Goal: Information Seeking & Learning: Learn about a topic

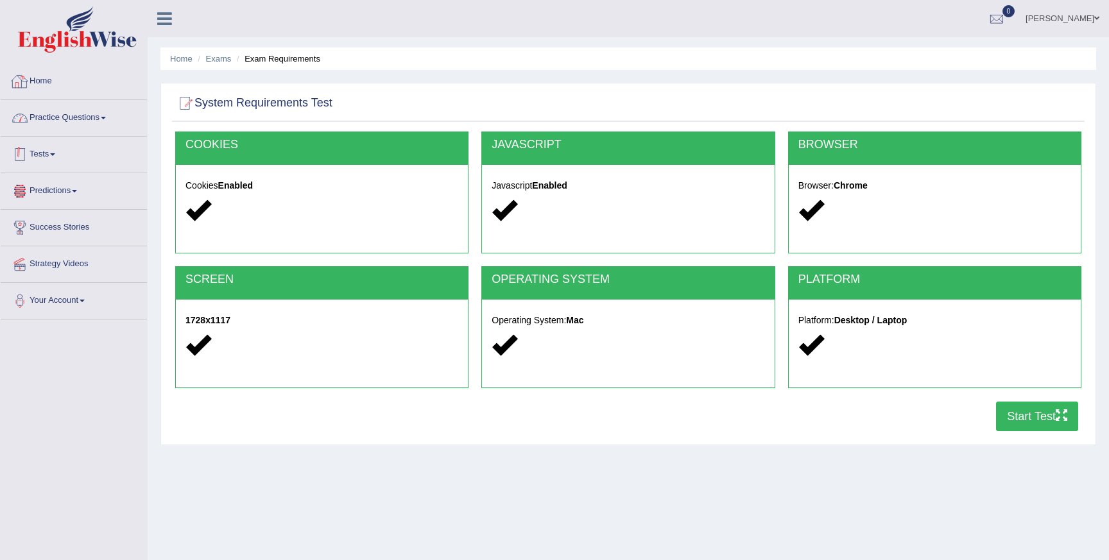
click at [29, 80] on div at bounding box center [19, 81] width 19 height 19
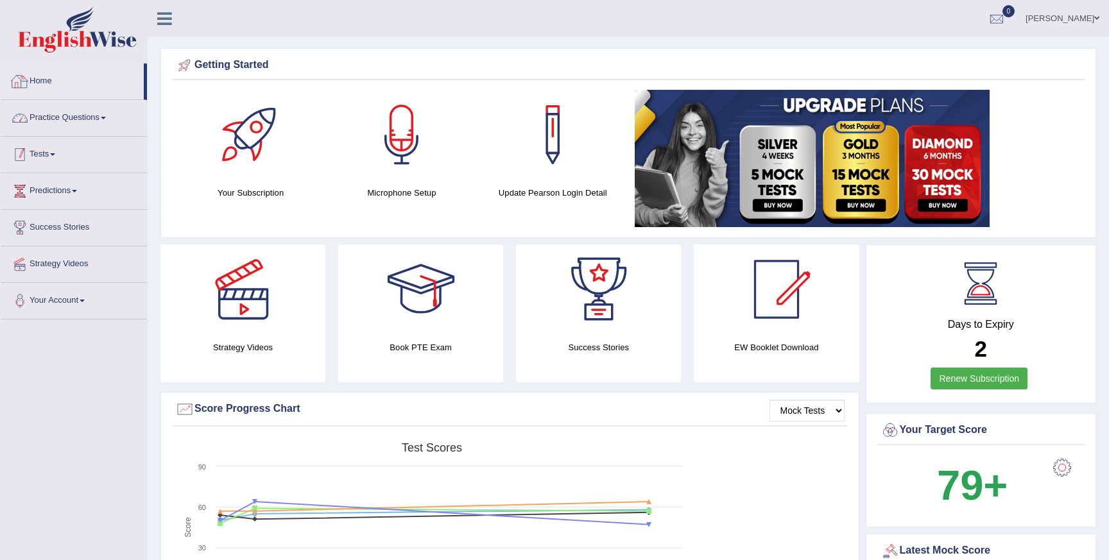
click at [59, 123] on link "Practice Questions" at bounding box center [74, 116] width 146 height 32
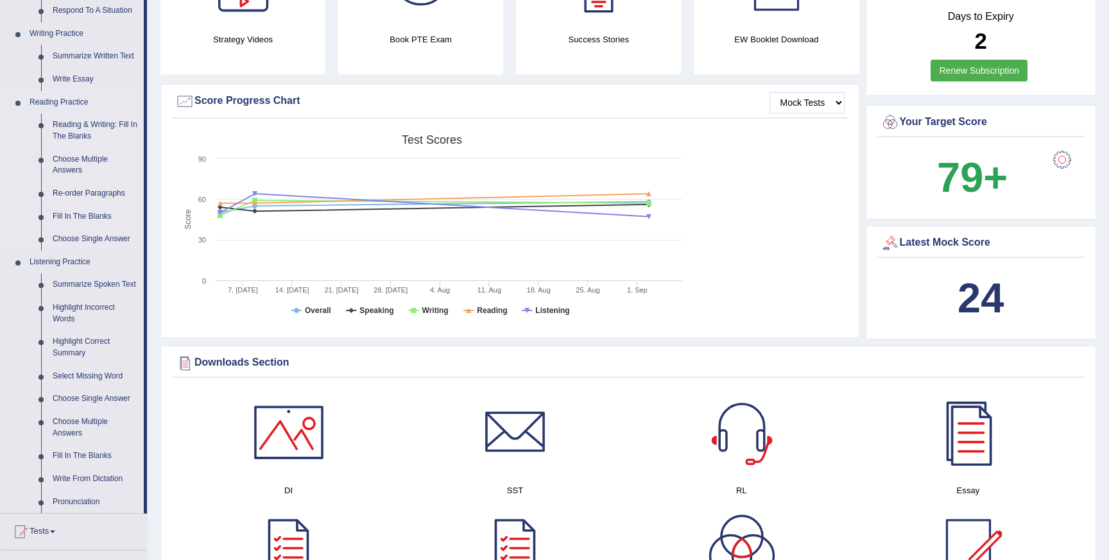
scroll to position [309, 0]
click at [55, 288] on link "Summarize Spoken Text" at bounding box center [95, 284] width 97 height 23
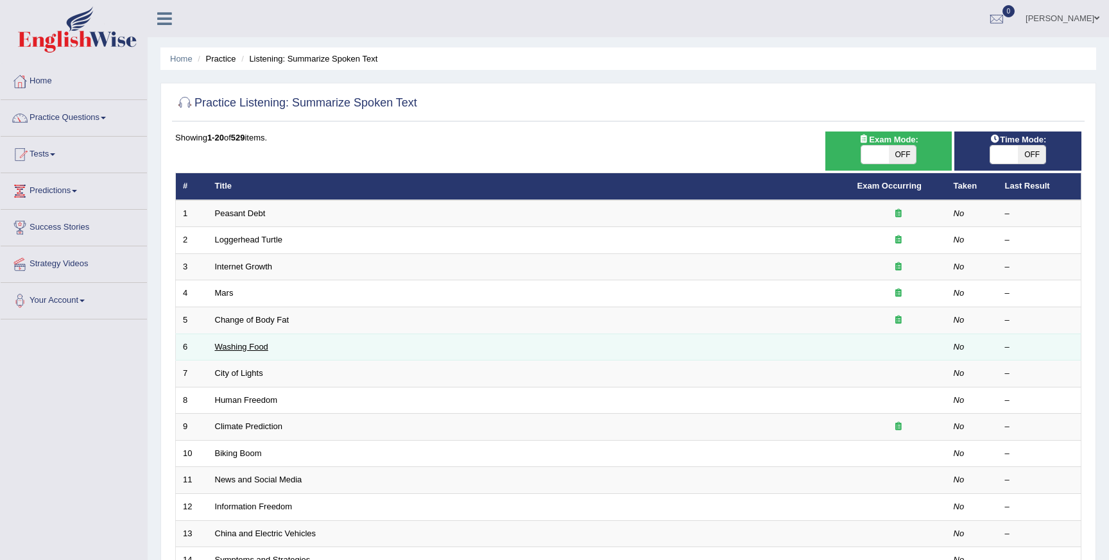
click at [259, 349] on link "Washing Food" at bounding box center [241, 347] width 53 height 10
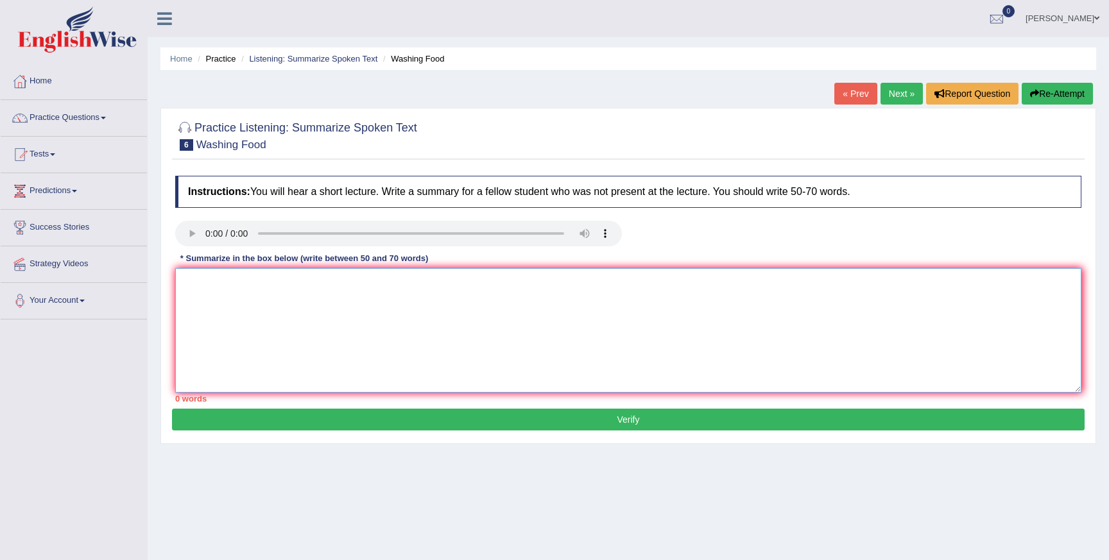
click at [299, 321] on textarea at bounding box center [628, 330] width 906 height 125
click at [206, 277] on textarea at bounding box center [628, 330] width 906 height 125
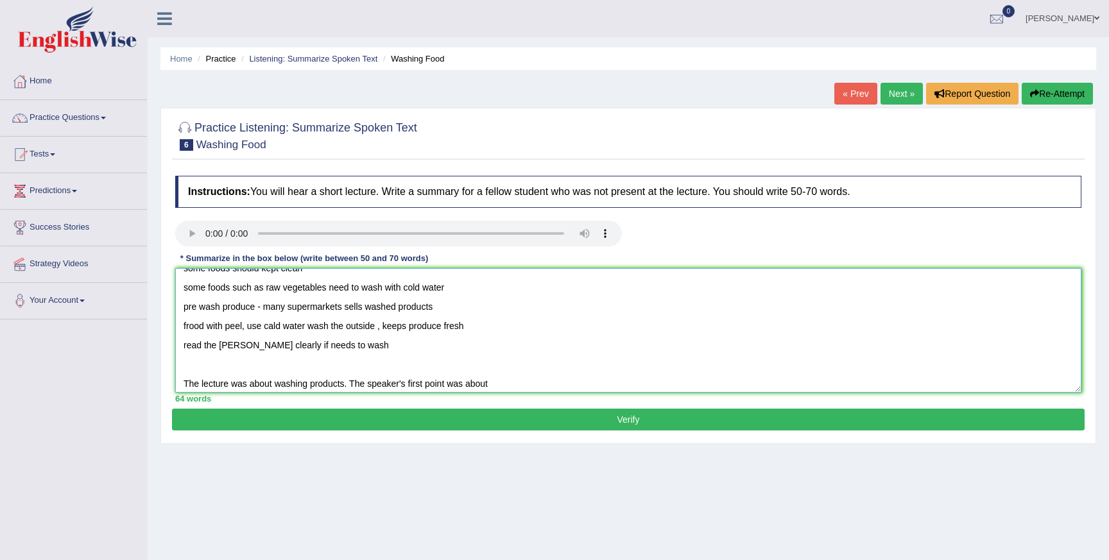
scroll to position [39, 0]
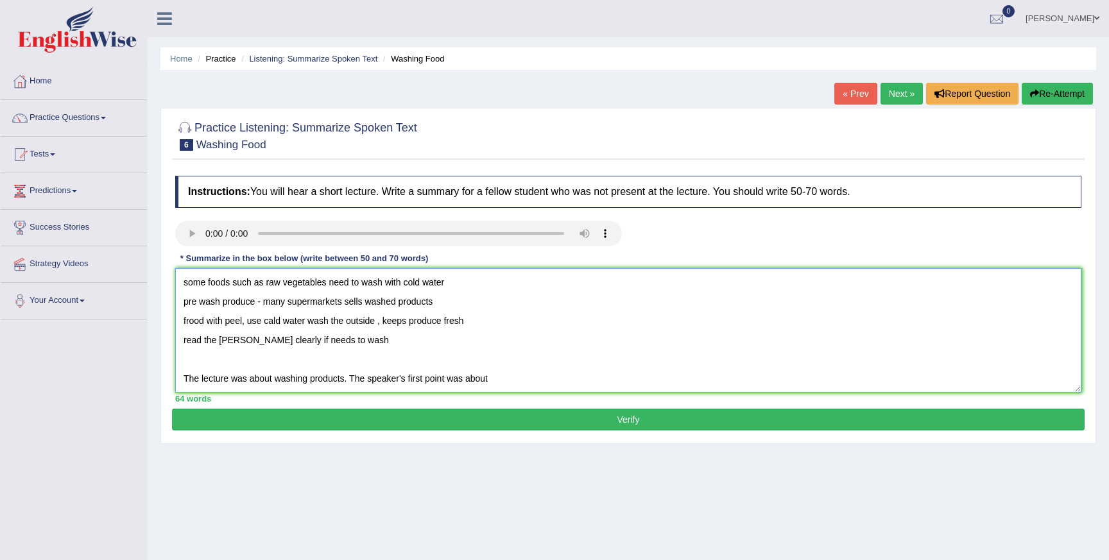
drag, startPoint x: 276, startPoint y: 379, endPoint x: 347, endPoint y: 385, distance: 70.8
click at [347, 385] on textarea "food safety larger hinges for proper cleaning some foods should kept clean some…" at bounding box center [628, 330] width 906 height 125
click at [474, 383] on textarea "food safety larger hinges for proper cleaning some foods should kept clean some…" at bounding box center [628, 330] width 906 height 125
click at [468, 376] on textarea "food safety larger hinges for proper cleaning some foods should kept clean some…" at bounding box center [628, 330] width 906 height 125
click at [458, 378] on textarea "food safety larger hinges for proper cleaning some foods should kept clean some…" at bounding box center [628, 330] width 906 height 125
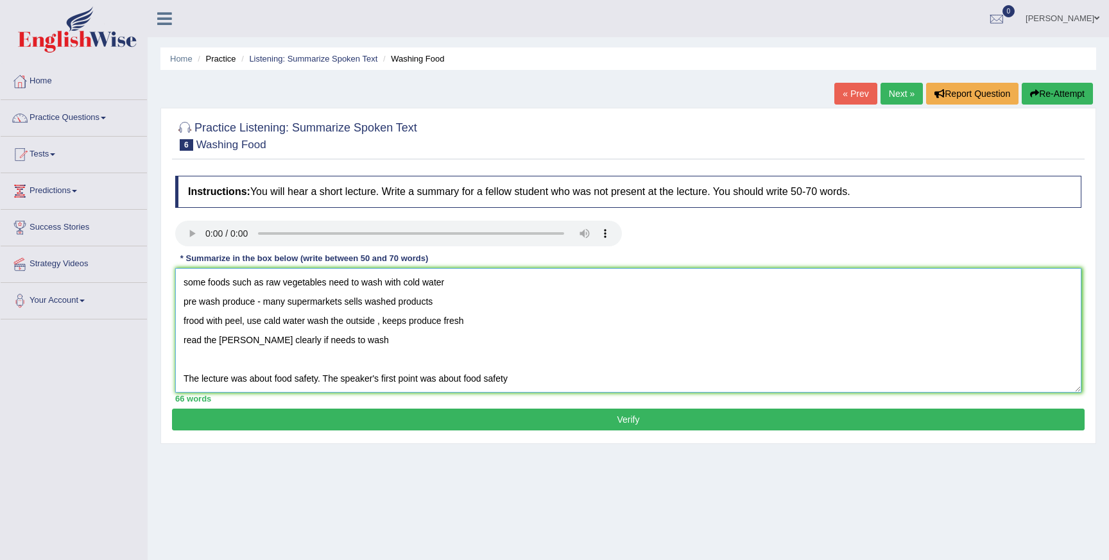
click at [458, 378] on textarea "food safety larger hinges for proper cleaning some foods should kept clean some…" at bounding box center [628, 330] width 906 height 125
click at [505, 382] on textarea "food safety larger hinges for proper cleaning some foods should kept clean some…" at bounding box center [628, 330] width 906 height 125
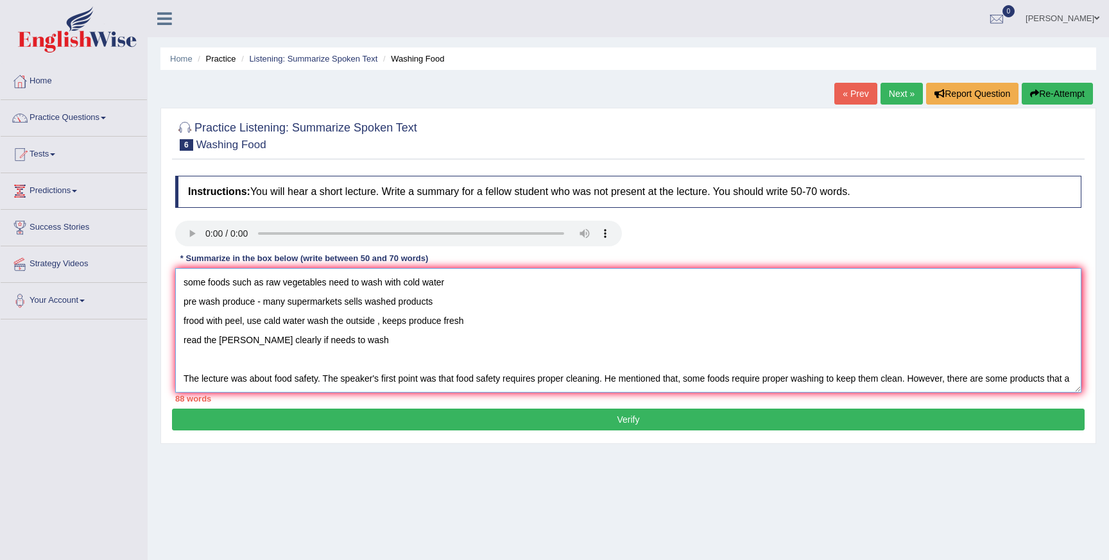
scroll to position [49, 0]
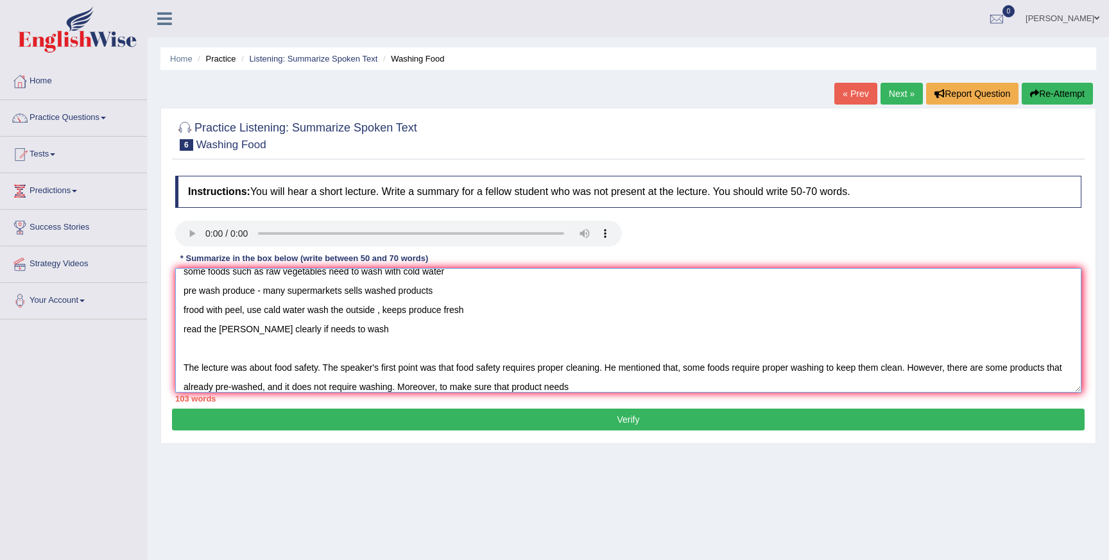
click at [514, 387] on textarea "food safety larger hinges for proper cleaning some foods should kept clean some…" at bounding box center [628, 330] width 906 height 125
click at [585, 388] on textarea "food safety larger hinges for proper cleaning some foods should kept clean some…" at bounding box center [628, 330] width 906 height 125
click at [670, 390] on textarea "food safety larger hinges for proper cleaning some foods should kept clean some…" at bounding box center [628, 330] width 906 height 125
click at [684, 388] on textarea "food safety larger hinges for proper cleaning some foods should kept clean some…" at bounding box center [628, 330] width 906 height 125
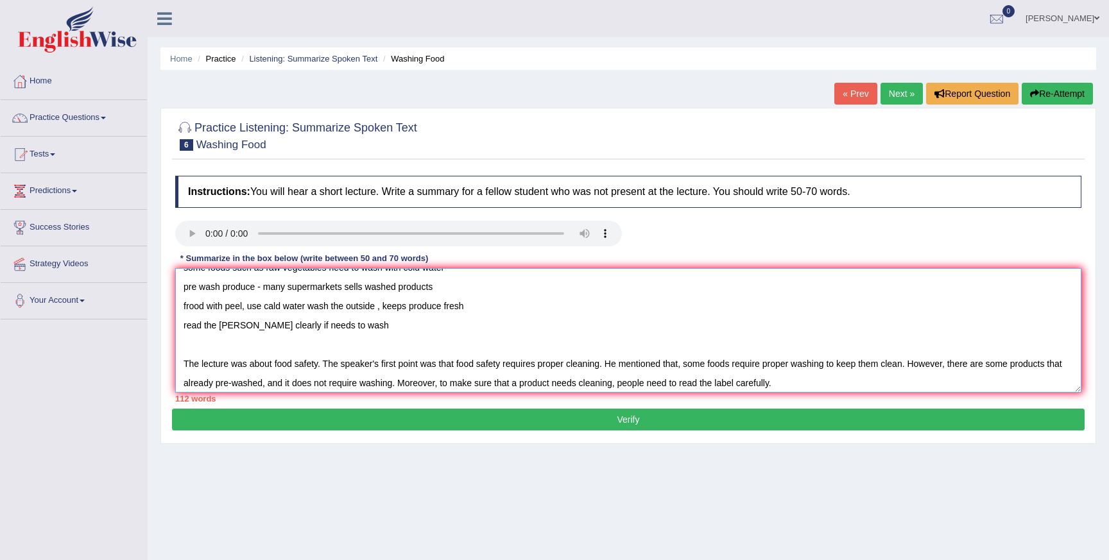
scroll to position [58, 0]
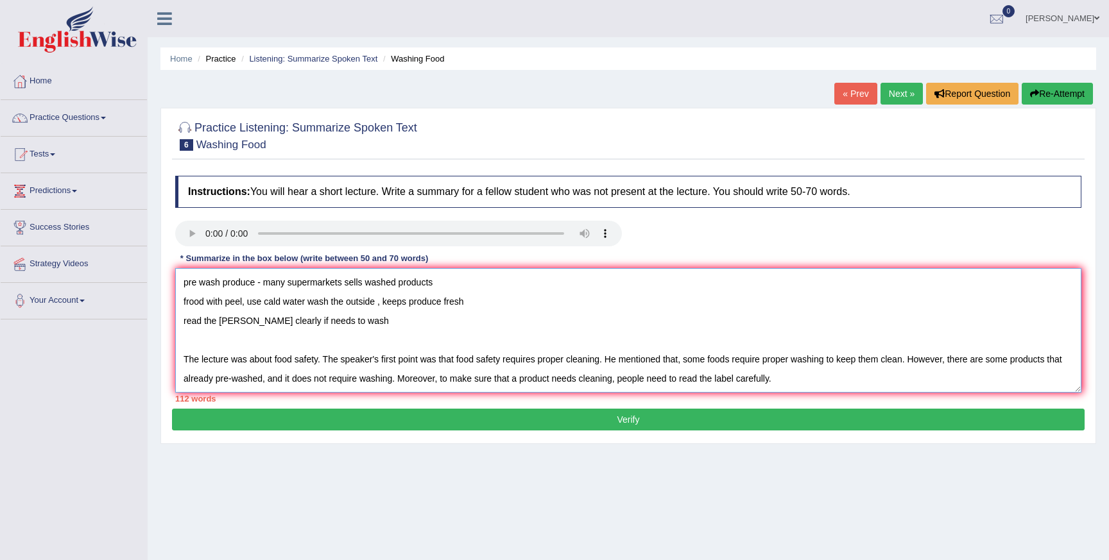
click at [399, 380] on textarea "food safety larger hinges for proper cleaning some foods should kept clean some…" at bounding box center [628, 330] width 906 height 125
click at [454, 380] on textarea "food safety larger hinges for proper cleaning some foods should kept clean some…" at bounding box center [628, 330] width 906 height 125
click at [551, 381] on textarea "food safety larger hinges for proper cleaning some foods should kept clean some…" at bounding box center [628, 330] width 906 height 125
click at [663, 379] on textarea "food safety larger hinges for proper cleaning some foods should kept clean some…" at bounding box center [628, 330] width 906 height 125
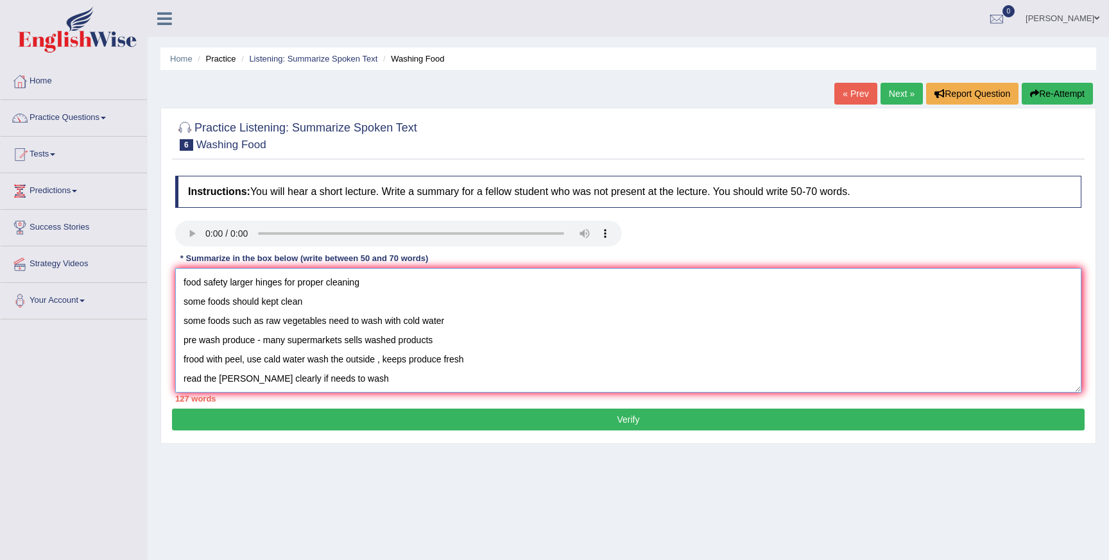
drag, startPoint x: 389, startPoint y: 324, endPoint x: 160, endPoint y: 225, distance: 249.6
click at [160, 225] on div "Practice Listening: Summarize Spoken Text 6 Washing Food Instructions: You will…" at bounding box center [628, 276] width 936 height 336
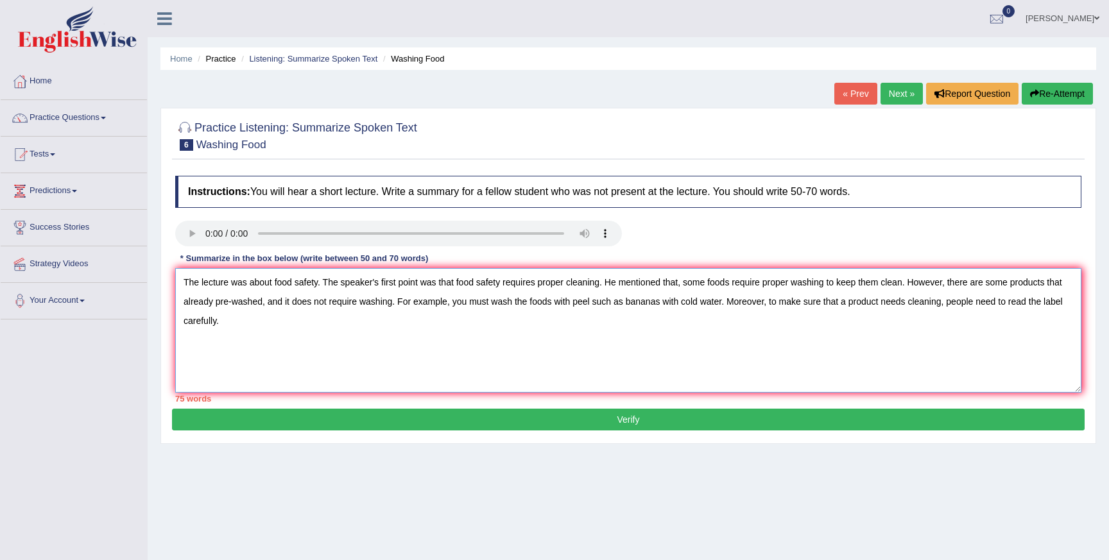
click at [182, 319] on textarea "The lecture was about food safety. The speaker's first point was that food safe…" at bounding box center [628, 330] width 906 height 125
drag, startPoint x: 329, startPoint y: 282, endPoint x: 357, endPoint y: 280, distance: 28.3
click at [357, 280] on textarea "The lecture was about food safety. The speaker's first point was that food safe…" at bounding box center [628, 330] width 906 height 125
drag, startPoint x: 325, startPoint y: 279, endPoint x: 439, endPoint y: 277, distance: 113.6
click at [439, 277] on textarea "The lecture was about food safety. The speaker's first point was that food safe…" at bounding box center [628, 330] width 906 height 125
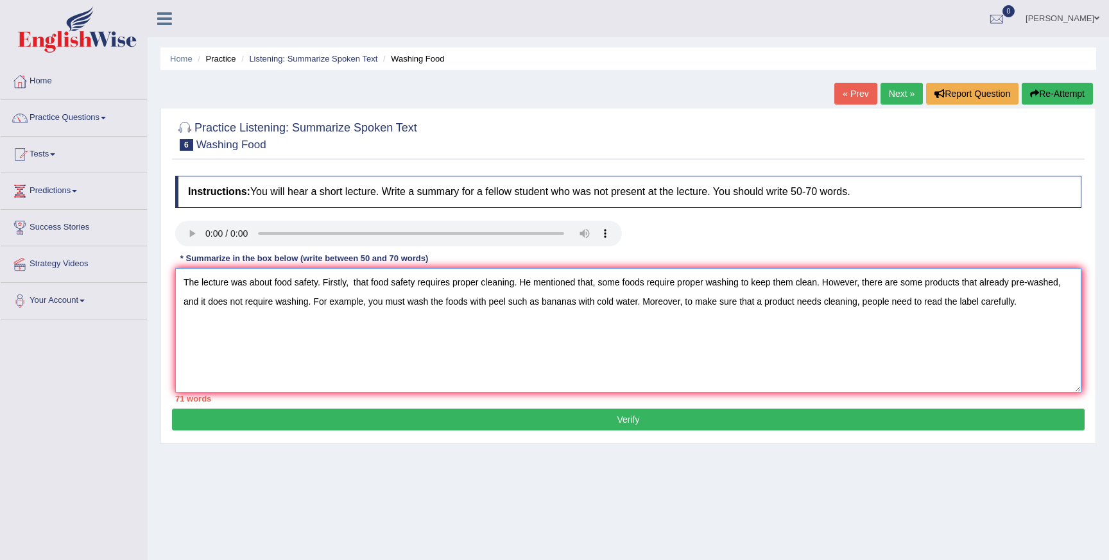
click at [365, 282] on textarea "The lecture was about food safety. Firstly, that food safety requires proper cl…" at bounding box center [628, 330] width 906 height 125
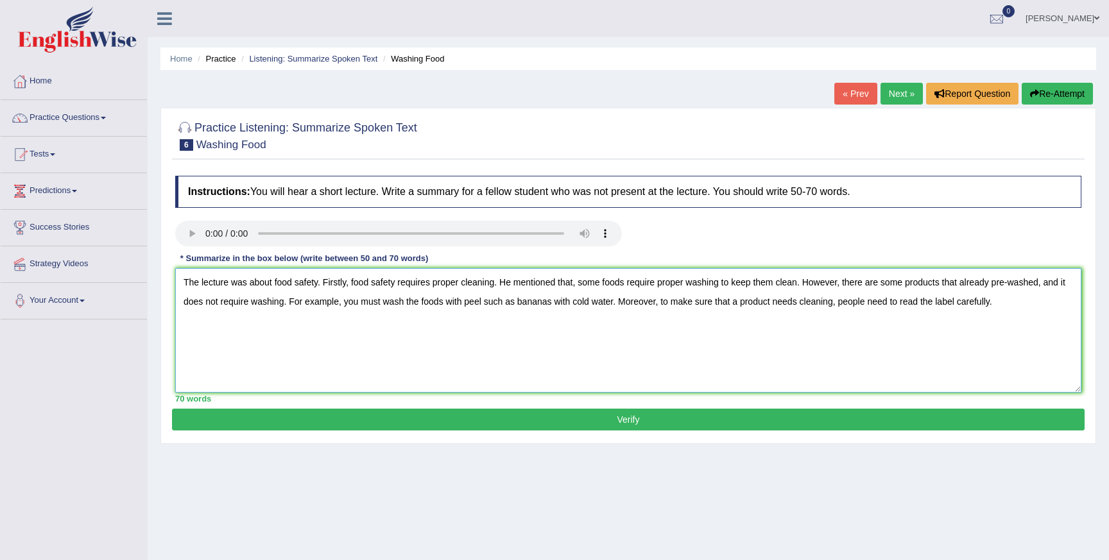
click at [509, 289] on textarea "The lecture was about food safety. Firstly, food safety requires proper cleanin…" at bounding box center [628, 330] width 906 height 125
click at [436, 282] on textarea "The lecture was about food safety. Firstly, food safety requires proper cleanin…" at bounding box center [628, 330] width 906 height 125
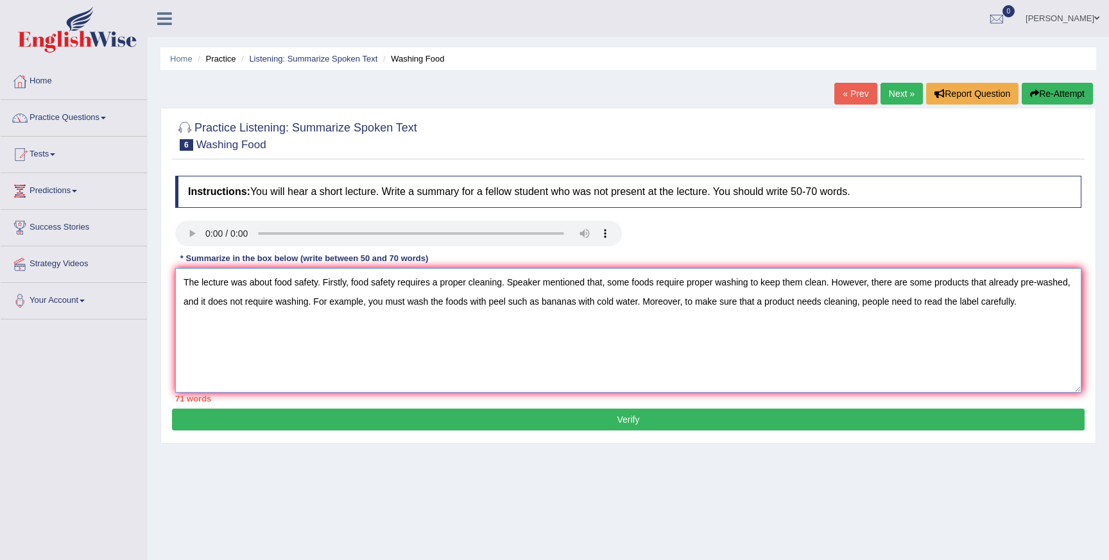
click at [609, 287] on textarea "The lecture was about food safety. Firstly, food safety requires a proper clean…" at bounding box center [628, 330] width 906 height 125
click at [691, 283] on textarea "The lecture was about food safety. Firstly, food safety requires a proper clean…" at bounding box center [628, 330] width 906 height 125
drag, startPoint x: 885, startPoint y: 284, endPoint x: 924, endPoint y: 284, distance: 38.5
click at [924, 284] on textarea "The lecture was about food safety. Firstly, food safety requires a proper clean…" at bounding box center [628, 330] width 906 height 125
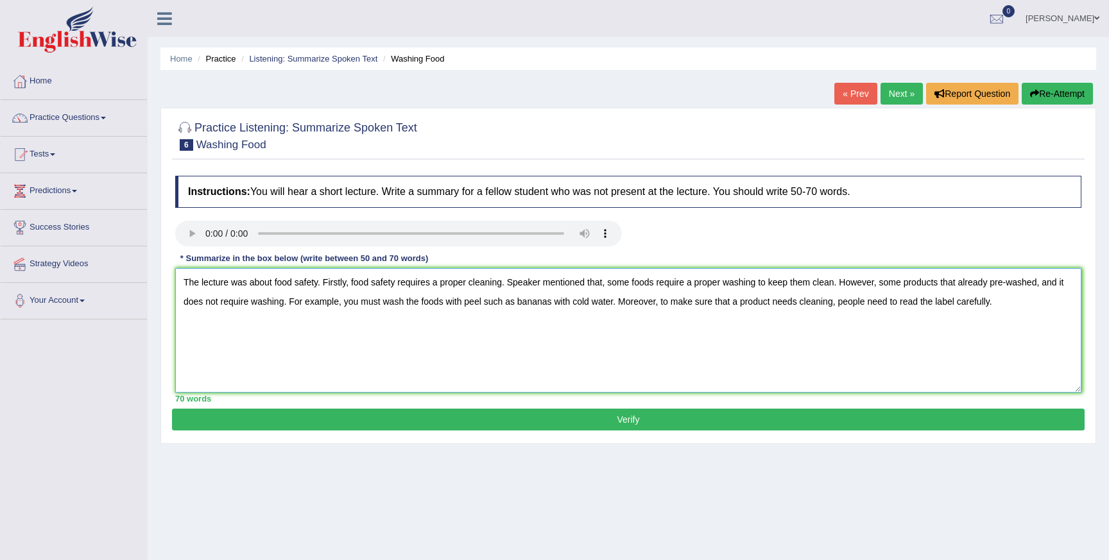
drag, startPoint x: 1050, startPoint y: 285, endPoint x: 1075, endPoint y: 286, distance: 24.4
click at [1075, 286] on textarea "The lecture was about food safety. Firstly, food safety requires a proper clean…" at bounding box center [628, 330] width 906 height 125
click at [693, 286] on textarea "The lecture was about food safety. Firstly, food safety requires a proper clean…" at bounding box center [628, 330] width 906 height 125
click at [402, 321] on textarea "The lecture was about food safety. Firstly, food safety requires a proper clean…" at bounding box center [628, 330] width 906 height 125
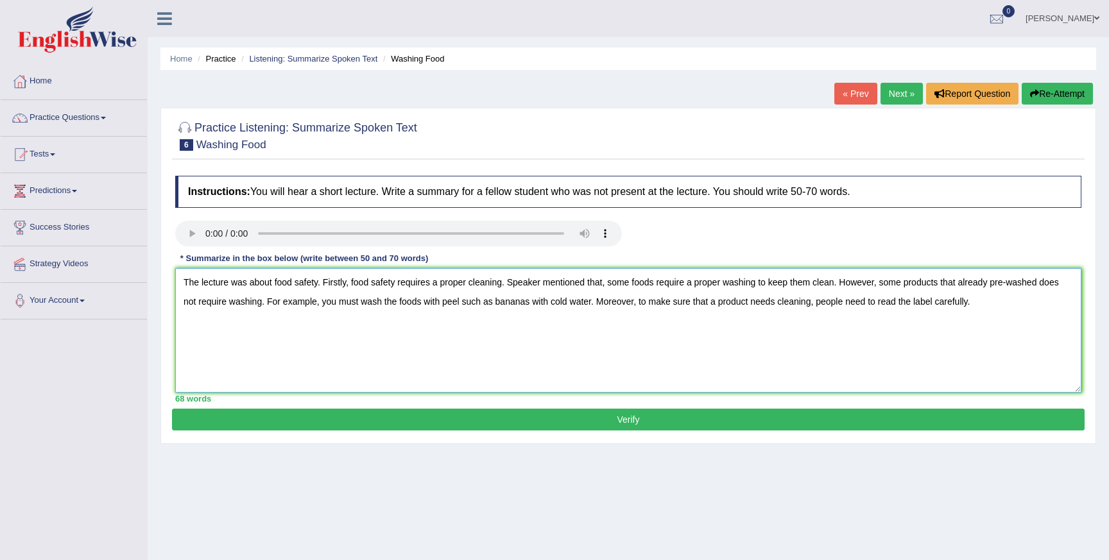
click at [445, 304] on textarea "The lecture was about food safety. Firstly, food safety requires a proper clean…" at bounding box center [628, 330] width 906 height 125
click at [791, 304] on textarea "The lecture was about food safety. Firstly, food safety requires a proper clean…" at bounding box center [628, 330] width 906 height 125
click at [727, 300] on textarea "The lecture was about food safety. Firstly, food safety requires a proper clean…" at bounding box center [628, 330] width 906 height 125
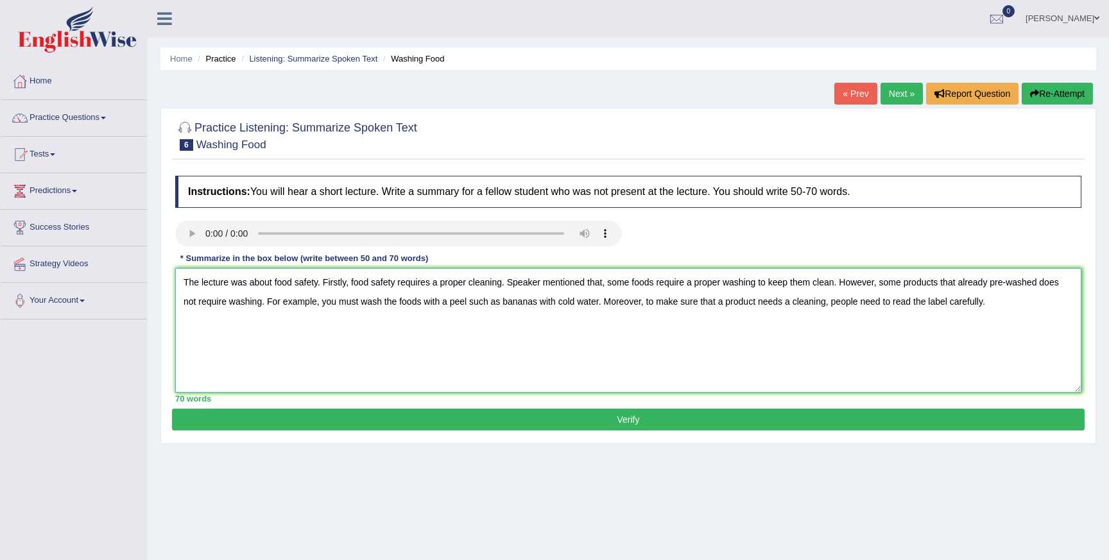
click at [722, 304] on textarea "The lecture was about food safety. Firstly, food safety requires a proper clean…" at bounding box center [628, 330] width 906 height 125
click at [725, 304] on textarea "The lecture was about food safety. Firstly, food safety requires a proper clean…" at bounding box center [628, 330] width 906 height 125
type textarea "The lecture was about food safety. Firstly, food safety requires a proper clean…"
click at [791, 416] on button "Verify" at bounding box center [628, 420] width 913 height 22
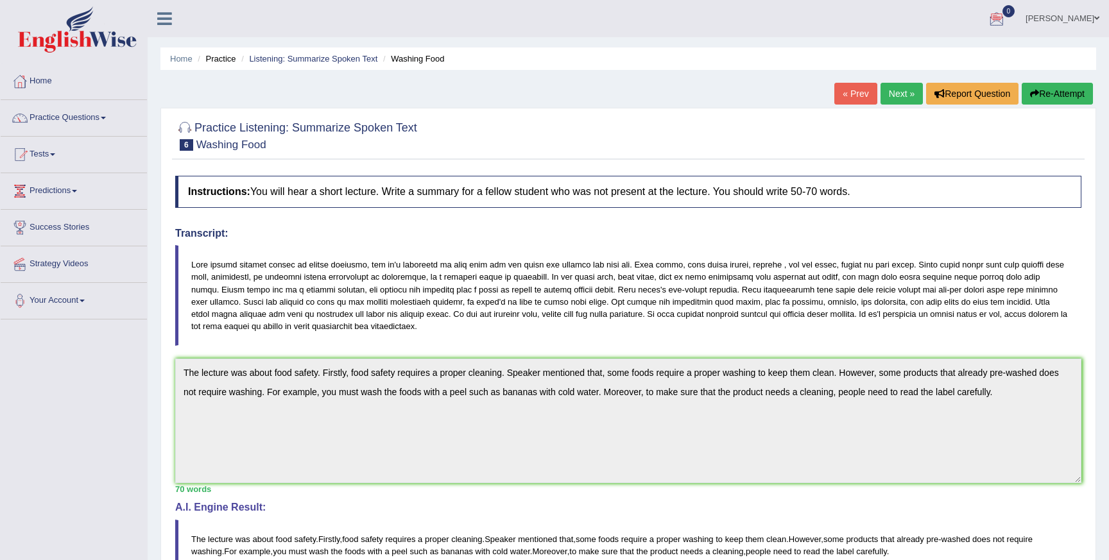
click at [899, 95] on link "Next »" at bounding box center [902, 94] width 42 height 22
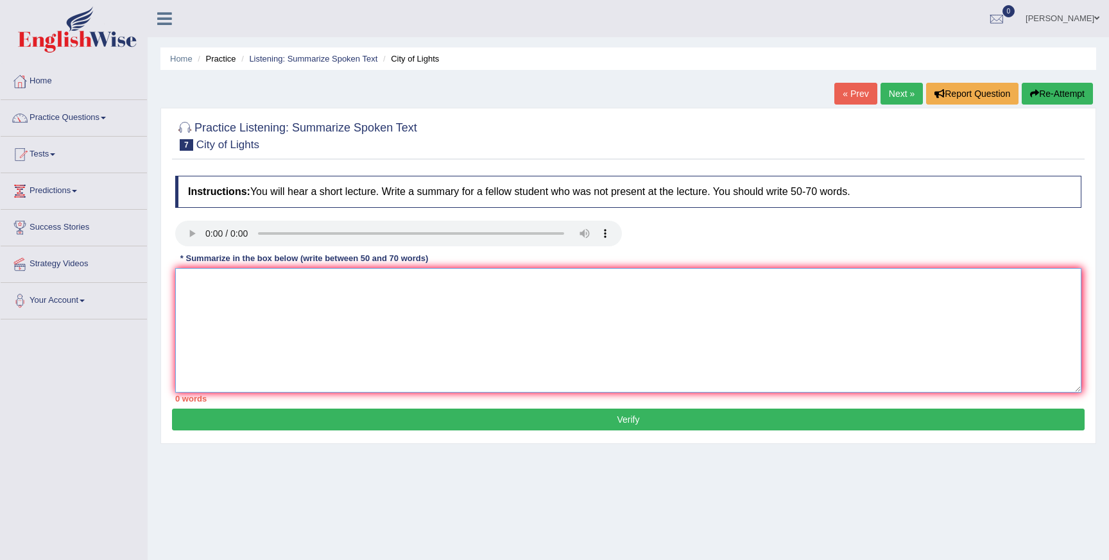
click at [370, 300] on textarea at bounding box center [628, 330] width 906 height 125
click at [259, 287] on textarea at bounding box center [628, 330] width 906 height 125
type textarea "artist creat"
drag, startPoint x: 232, startPoint y: 289, endPoint x: 179, endPoint y: 282, distance: 53.1
click at [179, 282] on textarea "artist creat" at bounding box center [628, 330] width 906 height 125
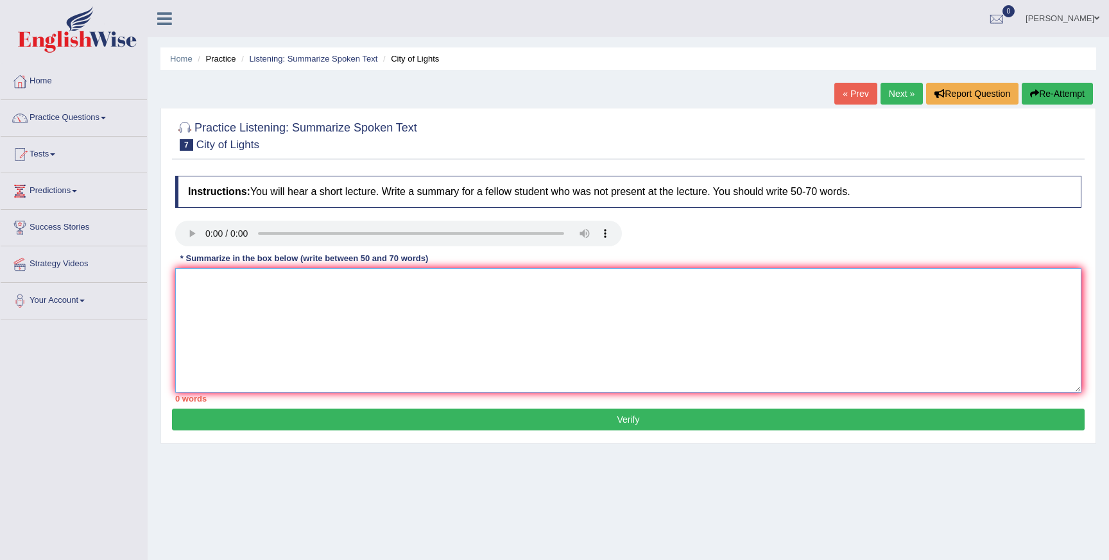
click at [200, 288] on textarea at bounding box center [628, 330] width 906 height 125
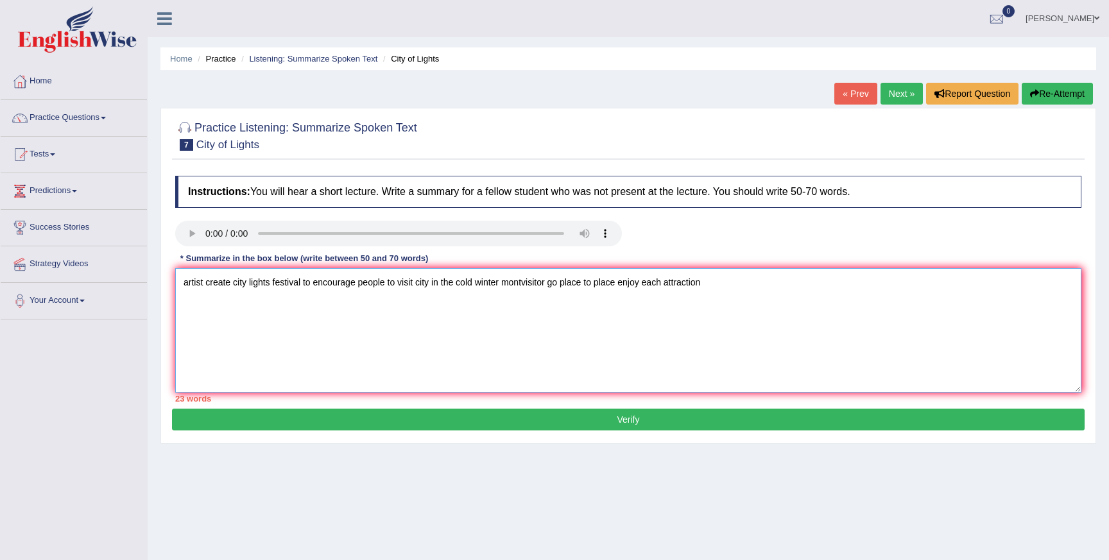
click at [532, 286] on textarea "artist create city lights festival to encourage people to visit city in the col…" at bounding box center [628, 330] width 906 height 125
click at [528, 284] on textarea "artist create city lights festival to encourage people to visit city in the col…" at bounding box center [628, 330] width 906 height 125
click at [506, 305] on textarea "artist create city lights festival to encourage people to visit city in the col…" at bounding box center [628, 330] width 906 height 125
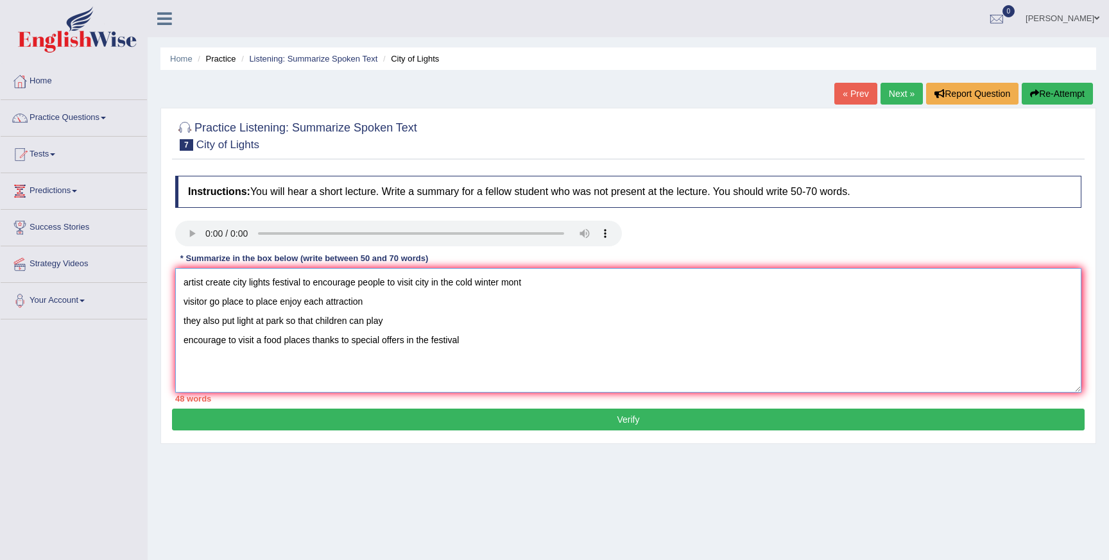
click at [415, 340] on textarea "artist create city lights festival to encourage people to visit city in the col…" at bounding box center [628, 330] width 906 height 125
drag, startPoint x: 410, startPoint y: 339, endPoint x: 433, endPoint y: 340, distance: 23.1
click at [433, 340] on textarea "artist create city lights festival to encourage people to visit city in the col…" at bounding box center [628, 330] width 906 height 125
click at [480, 343] on textarea "artist create city lights festival to encourage people to visit city in the col…" at bounding box center [628, 330] width 906 height 125
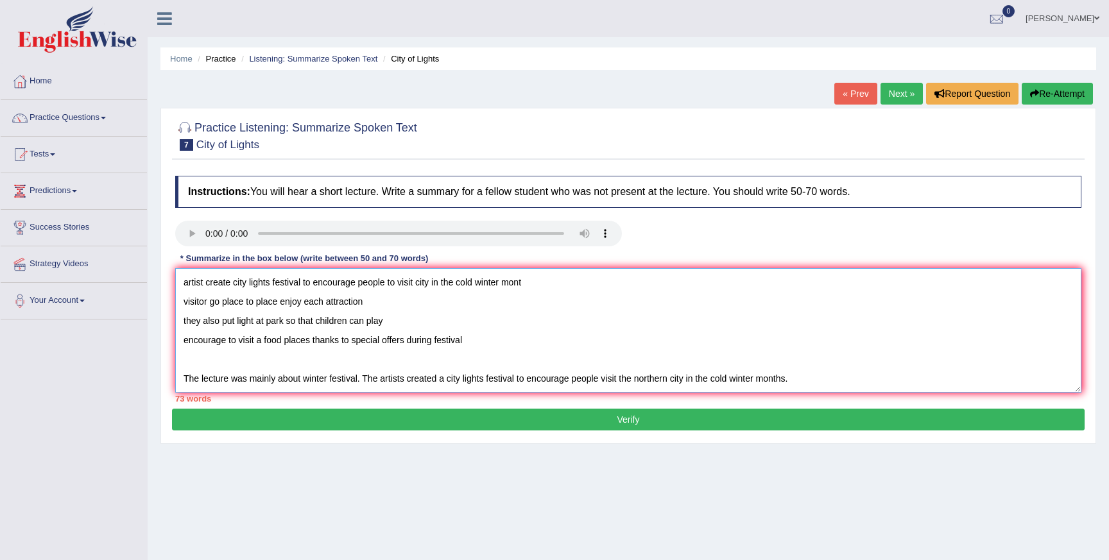
click at [304, 379] on textarea "artist create city lights festival to encourage people to visit city in the col…" at bounding box center [628, 330] width 906 height 125
click at [813, 380] on textarea "artist create city lights festival to encourage people to visit city in the col…" at bounding box center [628, 330] width 906 height 125
click at [881, 381] on textarea "artist create city lights festival to encourage people to visit city in the col…" at bounding box center [628, 330] width 906 height 125
drag, startPoint x: 883, startPoint y: 381, endPoint x: 897, endPoint y: 381, distance: 13.5
click at [897, 381] on textarea "artist create city lights festival to encourage people to visit city in the col…" at bounding box center [628, 330] width 906 height 125
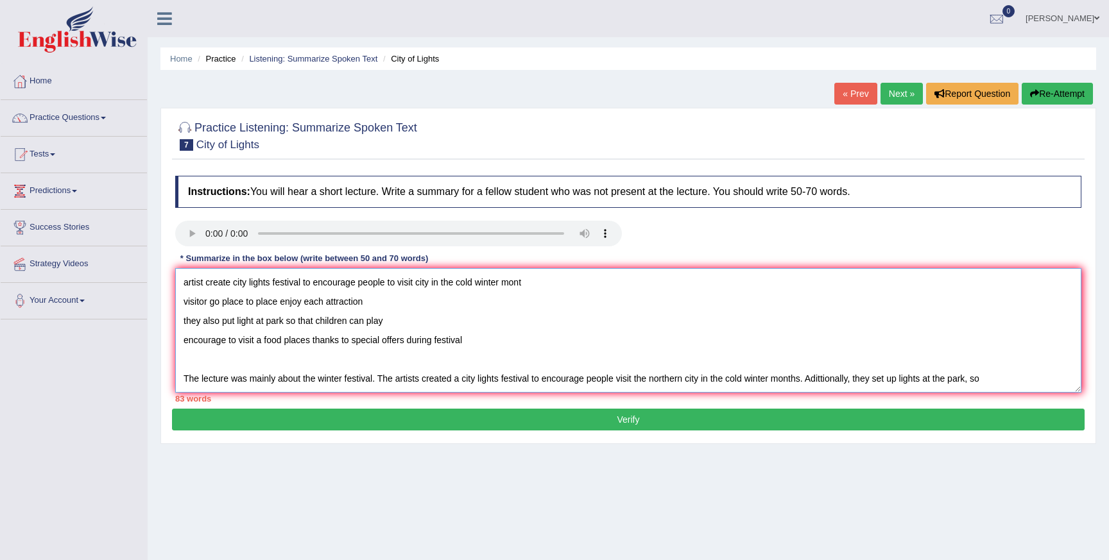
click at [994, 379] on textarea "artist create city lights festival to encourage people to visit city in the col…" at bounding box center [628, 330] width 906 height 125
drag, startPoint x: 490, startPoint y: 335, endPoint x: 133, endPoint y: 254, distance: 366.1
click at [133, 254] on div "Toggle navigation Home Practice Questions Speaking Practice Read Aloud Repeat S…" at bounding box center [554, 334] width 1109 height 668
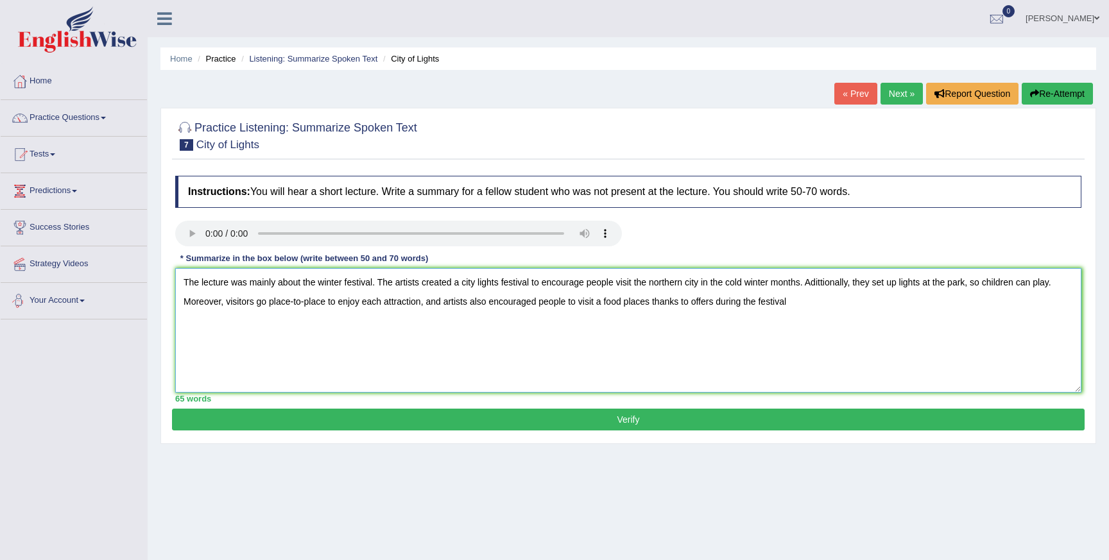
click at [180, 318] on textarea "The lecture was mainly about the winter festival. The artists created a city li…" at bounding box center [628, 330] width 906 height 125
click at [380, 284] on textarea "The lecture was mainly about the winter festival. The artists created a city li…" at bounding box center [628, 330] width 906 height 125
click at [829, 284] on textarea "The lecture was mainly about the winter festival. The artists created a city li…" at bounding box center [628, 330] width 906 height 125
click at [426, 304] on textarea "The lecture was mainly about the winter festival. The artists created a city li…" at bounding box center [628, 330] width 906 height 125
click at [799, 304] on textarea "The lecture was mainly about the winter festival. The artists created a city li…" at bounding box center [628, 330] width 906 height 125
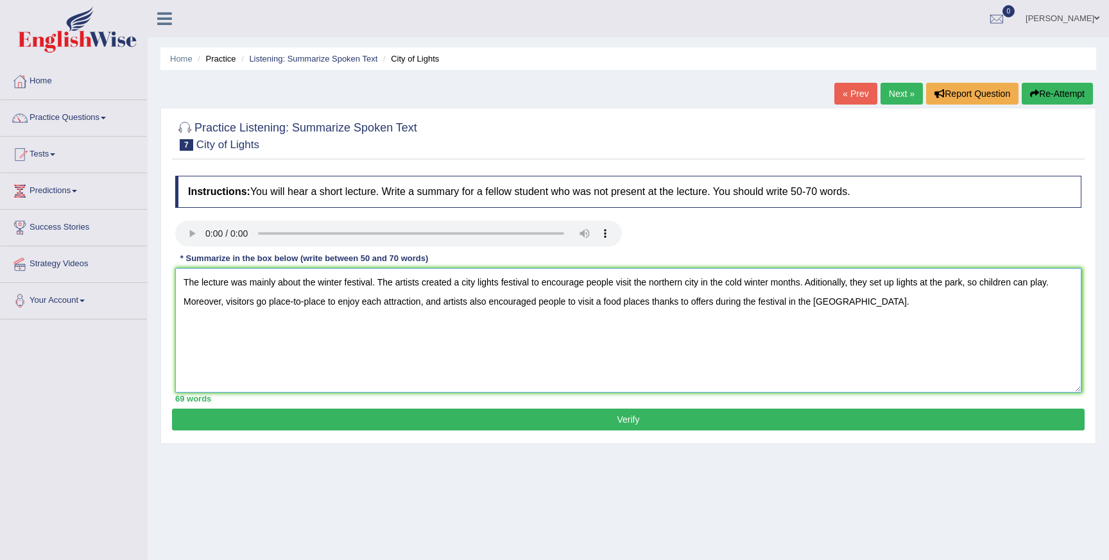
type textarea "The lecture was mainly about the winter festival. The artists created a city li…"
click at [704, 418] on button "Verify" at bounding box center [628, 420] width 913 height 22
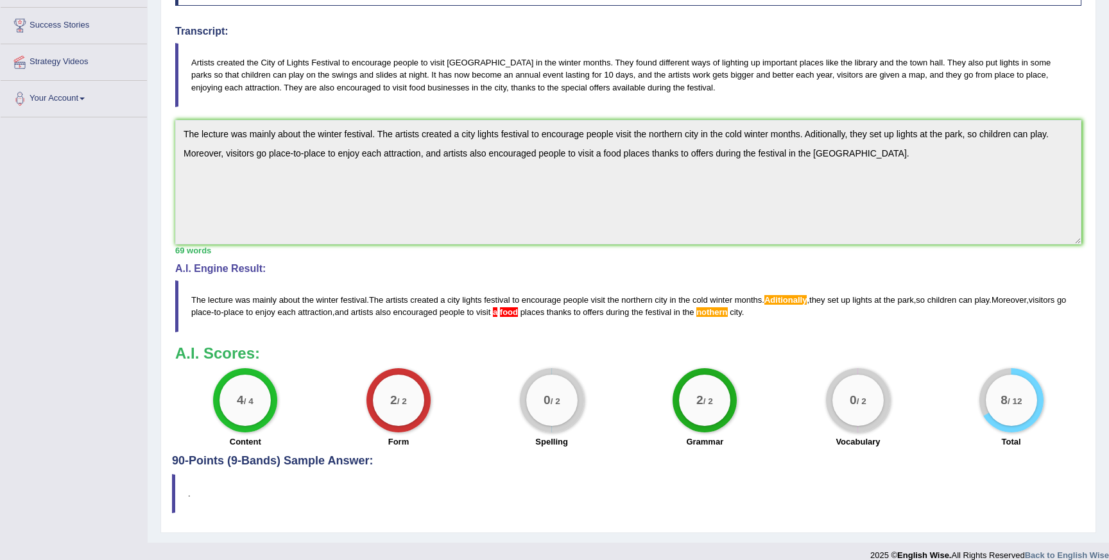
scroll to position [218, 0]
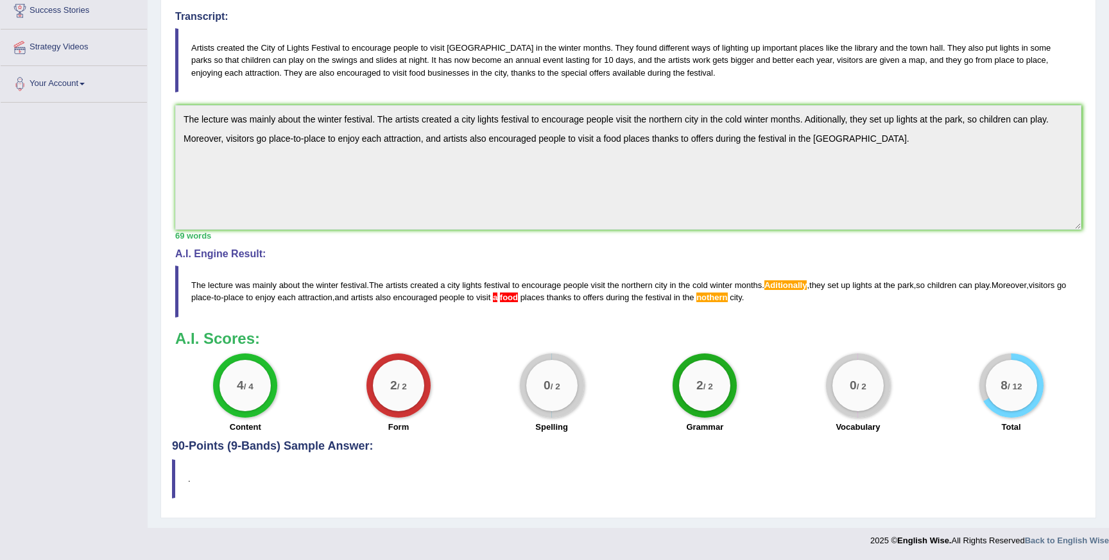
click at [727, 298] on span "nothern" at bounding box center [711, 298] width 31 height 10
drag, startPoint x: 798, startPoint y: 301, endPoint x: 685, endPoint y: 295, distance: 113.2
click at [685, 295] on blockquote "The lecture was mainly about the winter festival . The artists created a city l…" at bounding box center [628, 291] width 906 height 51
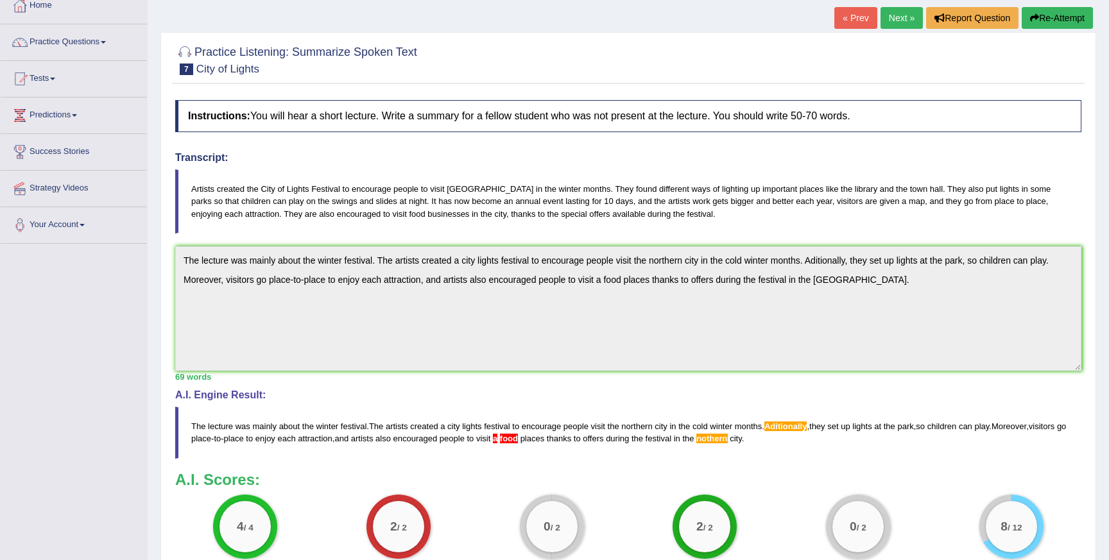
scroll to position [0, 0]
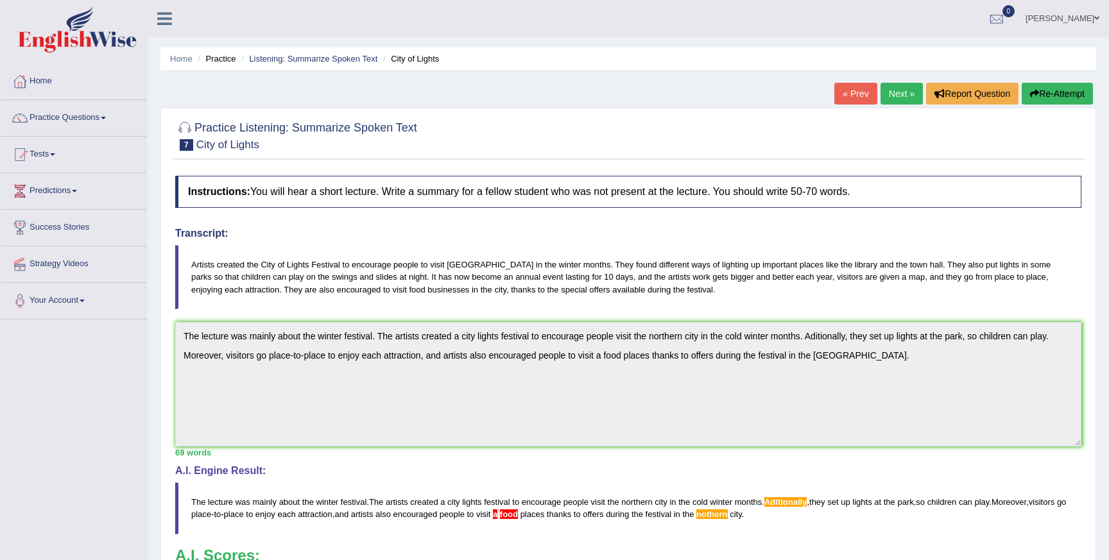
click at [1030, 96] on icon "button" at bounding box center [1034, 93] width 9 height 9
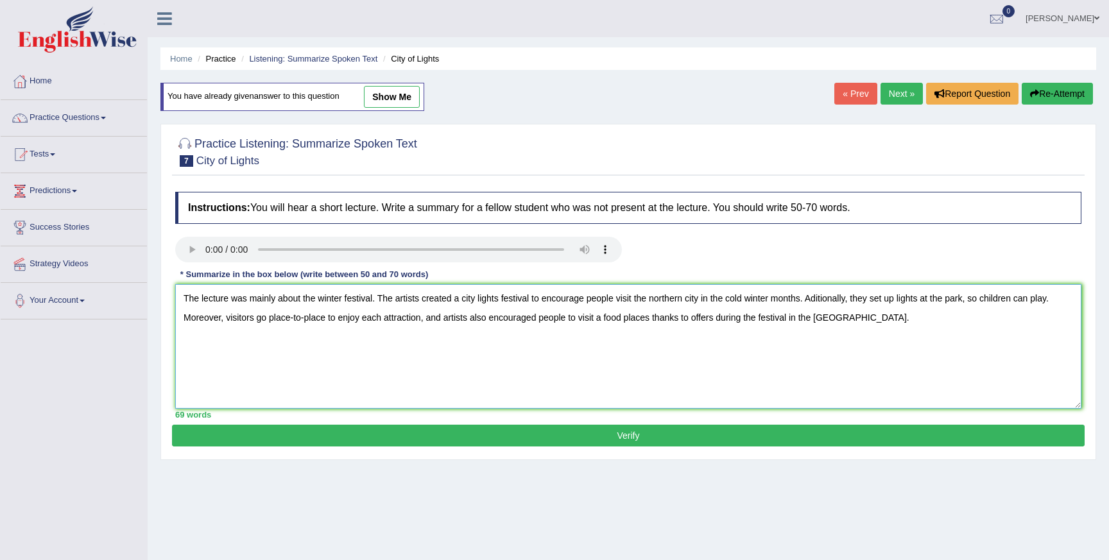
drag, startPoint x: 813, startPoint y: 301, endPoint x: 854, endPoint y: 300, distance: 41.1
click at [854, 300] on textarea "The lecture was mainly about the winter festival. The artists created a city li…" at bounding box center [628, 346] width 906 height 125
click at [840, 320] on textarea "The lecture was mainly about the winter festival. The artists created a city li…" at bounding box center [628, 346] width 906 height 125
type textarea "The lecture was mainly about the winter festival. The artists created a city li…"
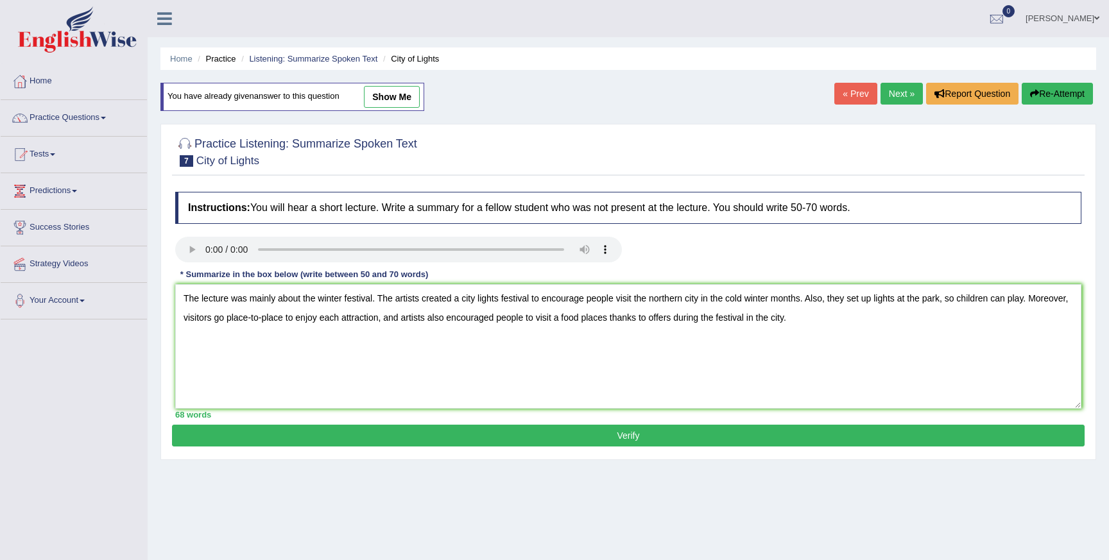
click at [644, 437] on button "Verify" at bounding box center [628, 436] width 913 height 22
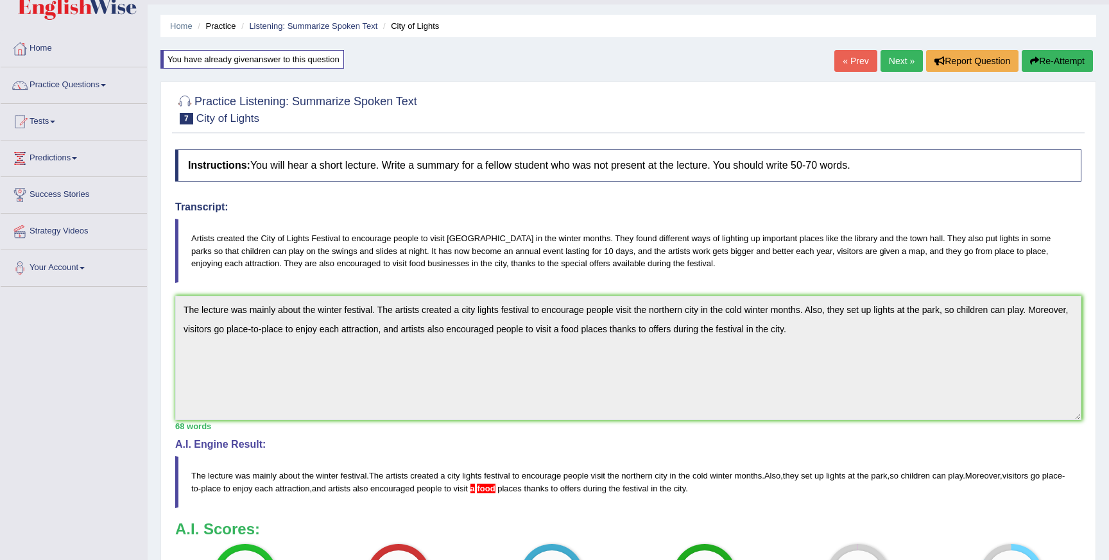
scroll to position [24, 0]
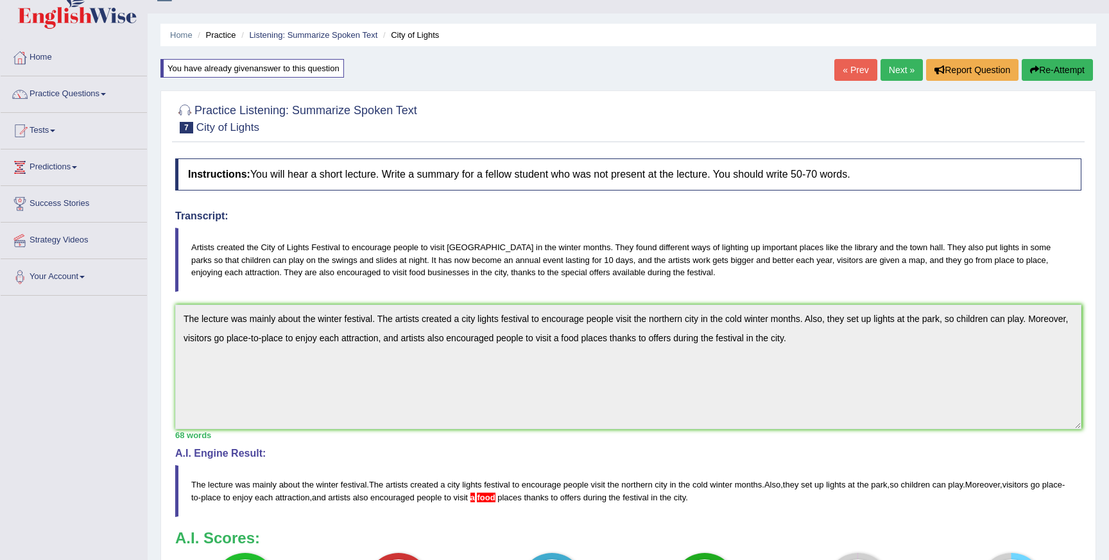
click at [164, 295] on div "Practice Listening: Summarize Spoken Text 7 City of Lights Instructions: You wi…" at bounding box center [628, 405] width 936 height 628
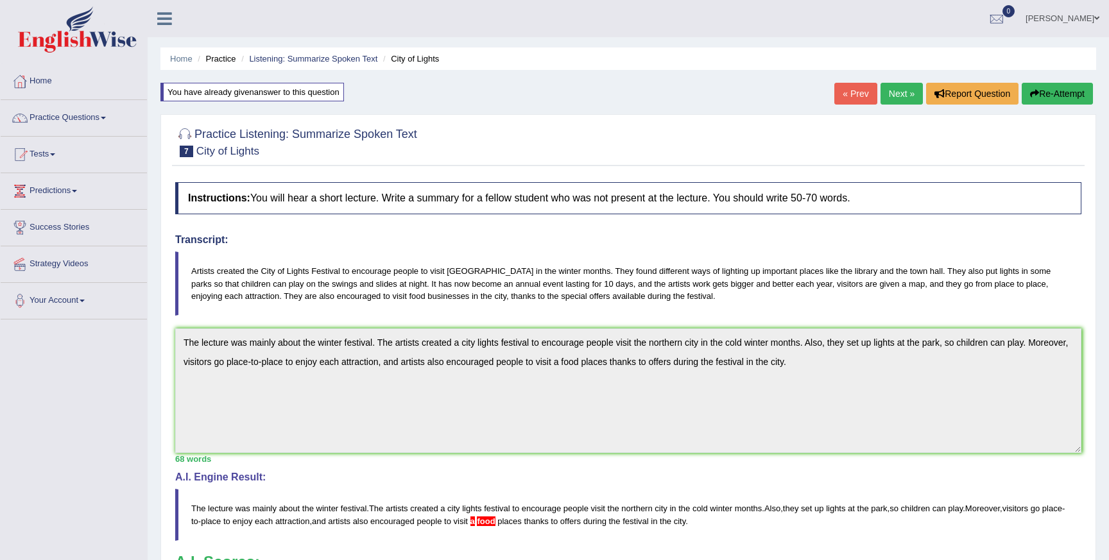
click at [1047, 94] on button "Re-Attempt" at bounding box center [1057, 94] width 71 height 22
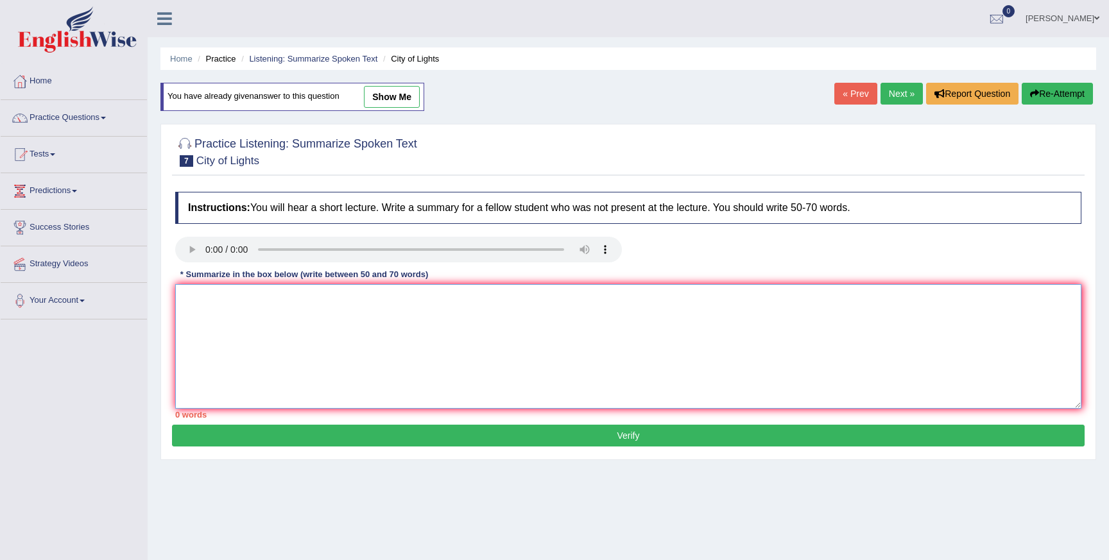
click at [551, 331] on textarea at bounding box center [628, 346] width 906 height 125
paste textarea "The lecture was mainly about the winter festival. The artists created a city li…"
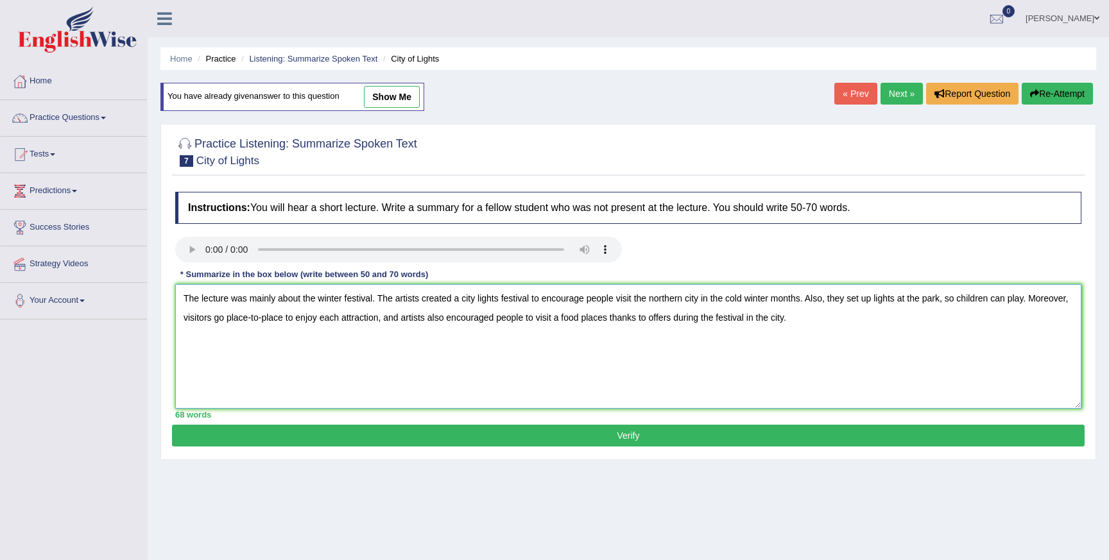
click at [606, 322] on textarea "The lecture was mainly about the winter festival. The artists created a city li…" at bounding box center [628, 346] width 906 height 125
click at [604, 320] on textarea "The lecture was mainly about the winter festival. The artists created a city li…" at bounding box center [628, 346] width 906 height 125
type textarea "The lecture was mainly about the winter festival. The artists created a city li…"
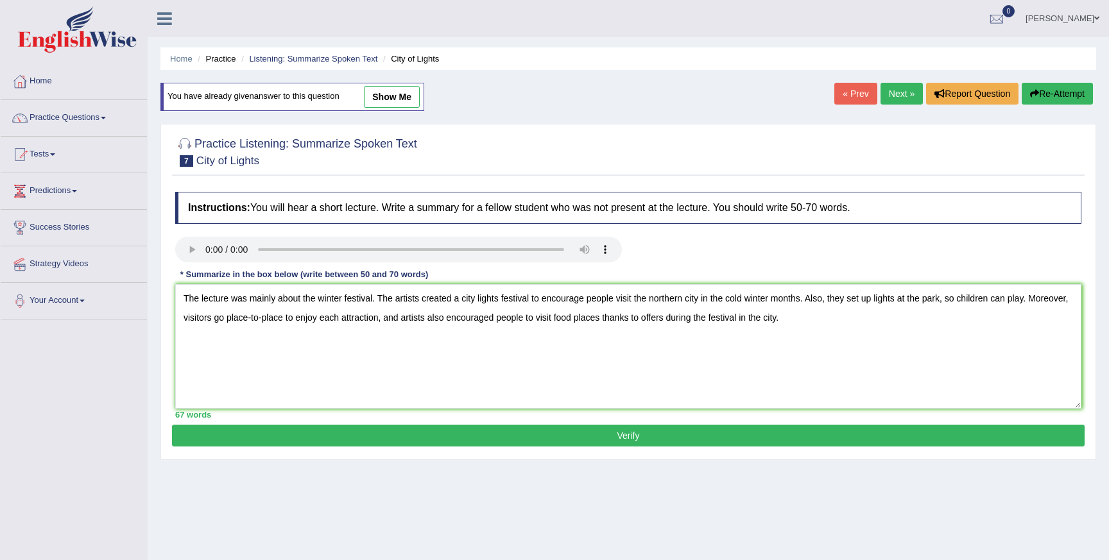
click at [588, 434] on button "Verify" at bounding box center [628, 436] width 913 height 22
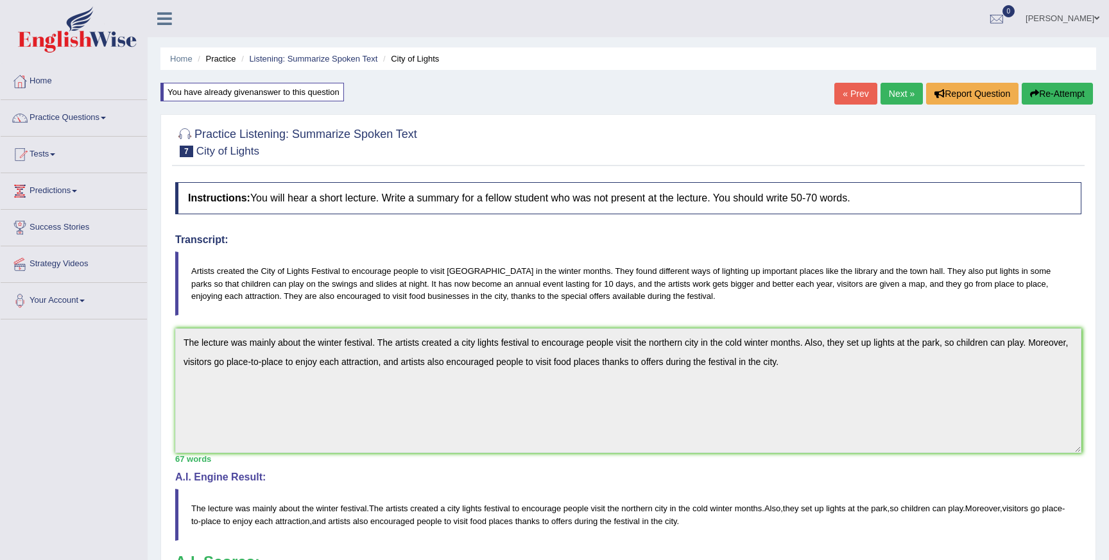
click at [1040, 99] on button "Re-Attempt" at bounding box center [1057, 94] width 71 height 22
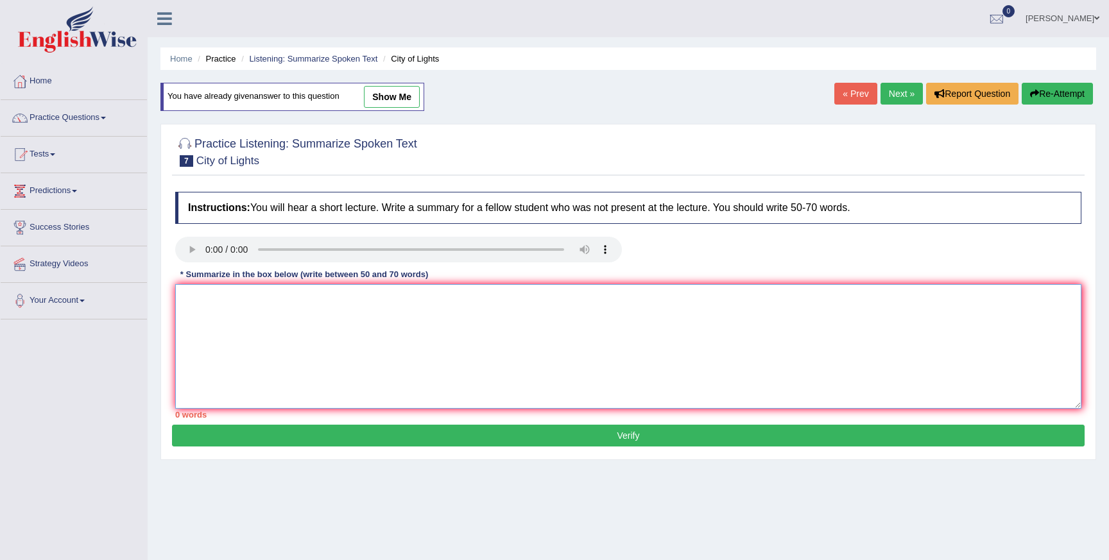
click at [492, 345] on textarea at bounding box center [628, 346] width 906 height 125
paste textarea "The lecture was mainly about the winter festival. The artists created a city li…"
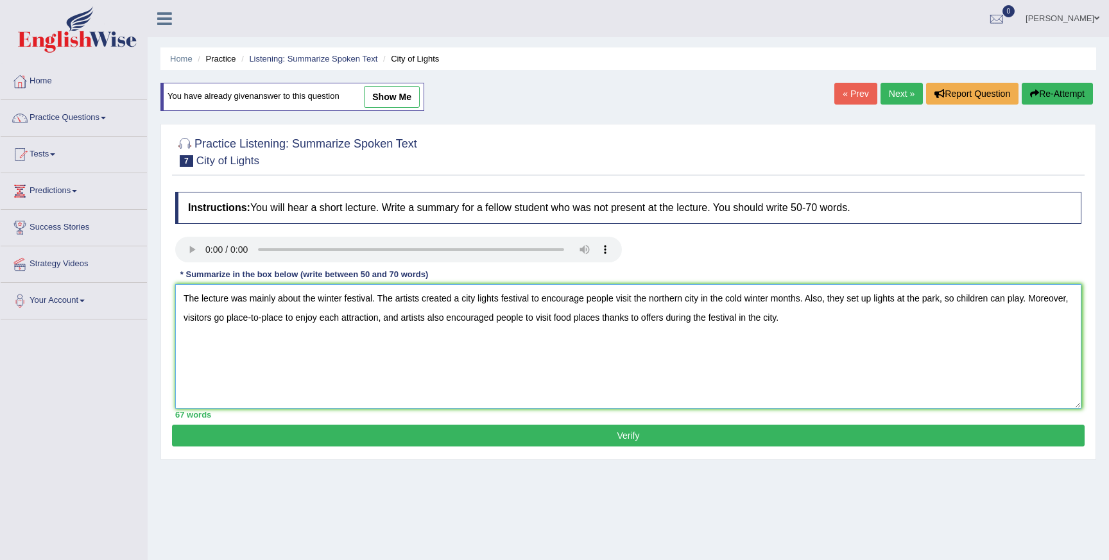
click at [372, 301] on textarea "The lecture was mainly about the winter festival. The artists created a city li…" at bounding box center [628, 346] width 906 height 125
click at [374, 296] on textarea "The lecture was mainly about the winter festival. The artists created a city li…" at bounding box center [628, 346] width 906 height 125
type textarea "The lecture was mainly about the winter festival in the city. The artists creat…"
click at [395, 436] on button "Verify" at bounding box center [628, 436] width 913 height 22
